Goal: Transaction & Acquisition: Purchase product/service

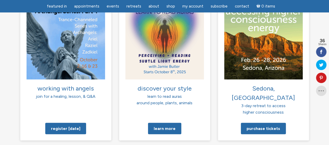
scroll to position [412, 0]
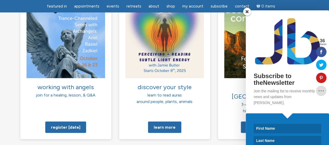
click at [234, 58] on div "Subscribe to theNewsletter Join the mailing list to receive monthly news and up…" at bounding box center [271, 77] width 116 height 135
click at [246, 12] on span at bounding box center [247, 12] width 8 height 8
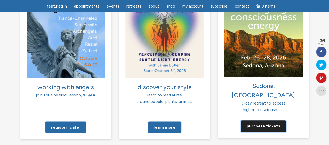
click at [262, 120] on link "Purchase tickets" at bounding box center [262, 125] width 45 height 11
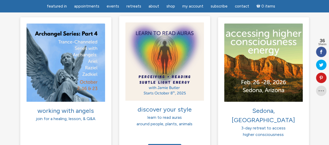
scroll to position [389, 0]
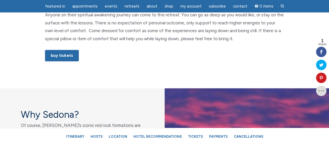
scroll to position [355, 0]
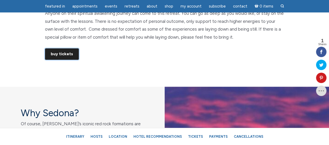
click at [60, 52] on link "Buy Tickets" at bounding box center [62, 53] width 34 height 11
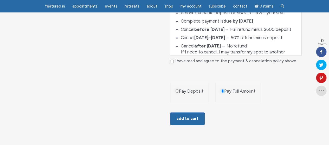
scroll to position [267, 0]
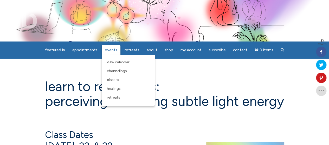
click at [114, 49] on span "Events" at bounding box center [111, 50] width 12 height 5
click at [113, 78] on link "Classes" at bounding box center [128, 80] width 48 height 9
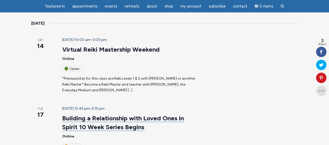
scroll to position [474, 0]
